Goal: Task Accomplishment & Management: Use online tool/utility

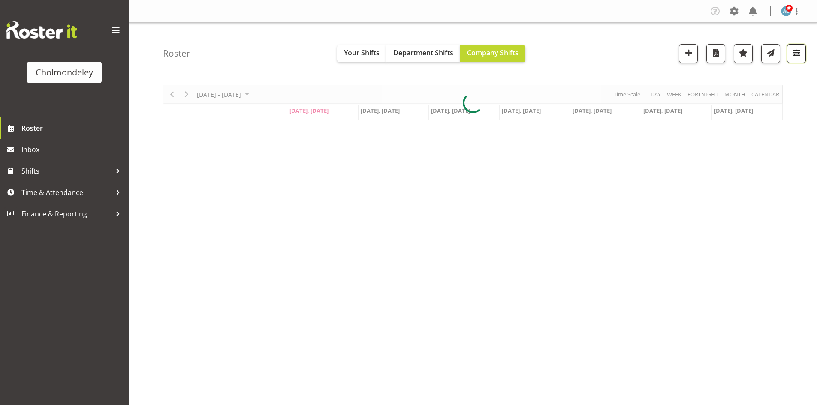
click at [791, 54] on span "button" at bounding box center [796, 52] width 11 height 11
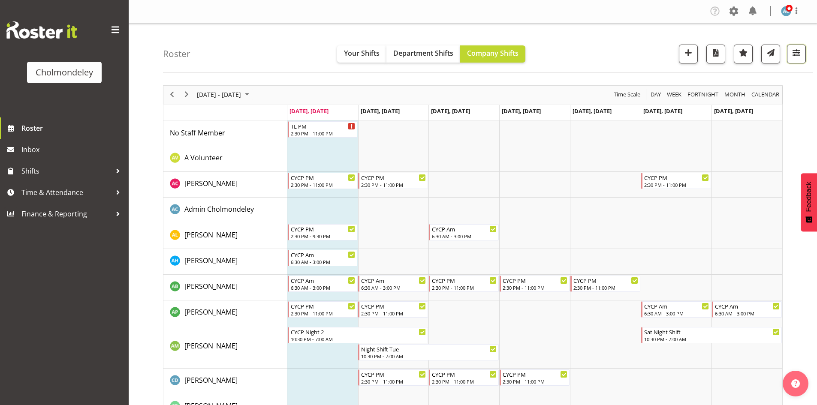
click at [792, 45] on button "button" at bounding box center [796, 54] width 19 height 19
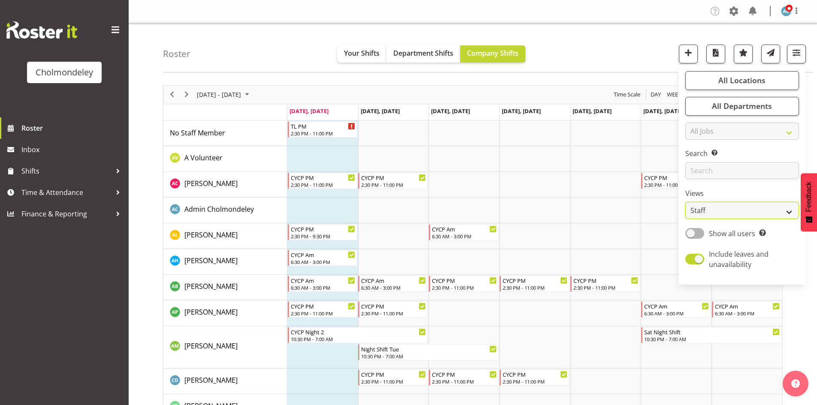
click at [716, 204] on select "Staff Role Shift - Horizontal Shift - Vertical Staff - Location" at bounding box center [742, 210] width 114 height 17
select select "shift"
click at [686, 202] on select "Staff Role Shift - Horizontal Shift - Vertical Staff - Location" at bounding box center [742, 210] width 114 height 17
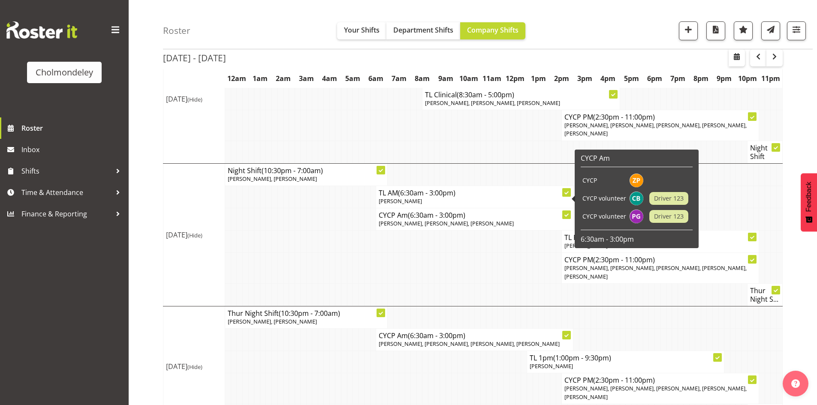
scroll to position [343, 0]
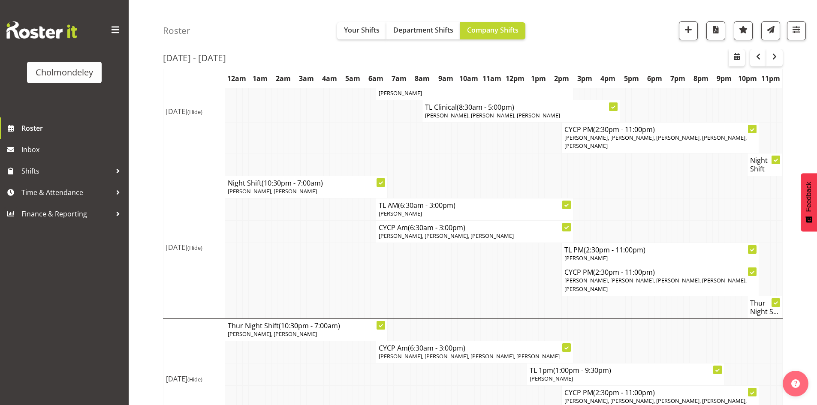
click at [798, 246] on div "[DATE] - [DATE] [DATE] - [DATE] [DATE] Day Week Fortnight Month calendar Month …" at bounding box center [490, 178] width 654 height 884
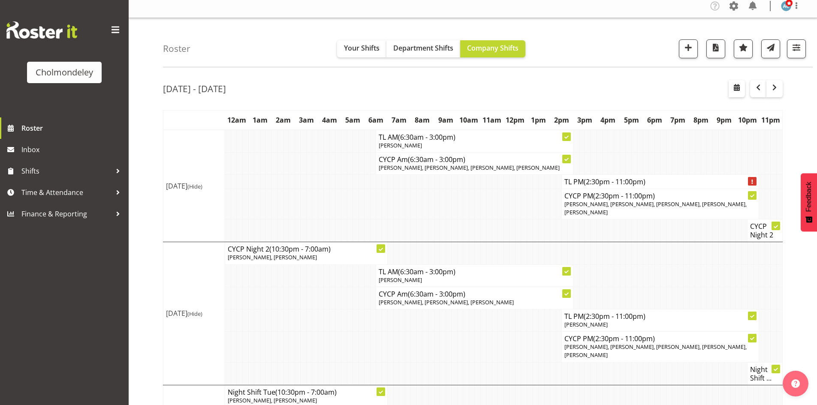
scroll to position [0, 0]
